Goal: Find specific page/section: Find specific page/section

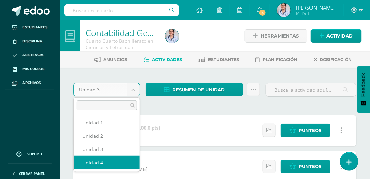
select select "Unidad 4"
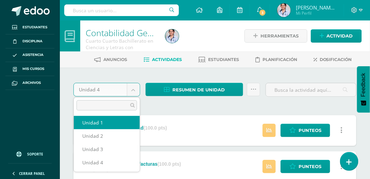
select select "Unidad 1"
